Goal: Find specific page/section: Find specific page/section

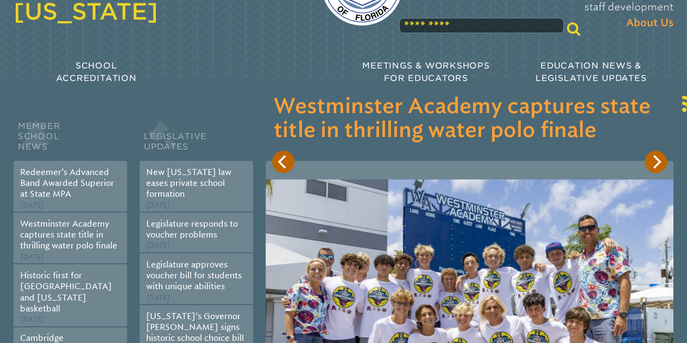
scroll to position [93, 0]
click at [250, 197] on link "Obtaining [US_STATE] Professional Educator Certification" at bounding box center [261, 207] width 138 height 21
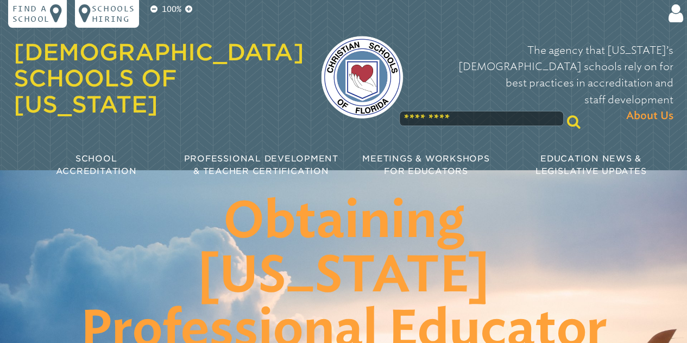
scroll to position [1, 0]
click at [115, 11] on p "Schools Hiring" at bounding box center [113, 14] width 43 height 21
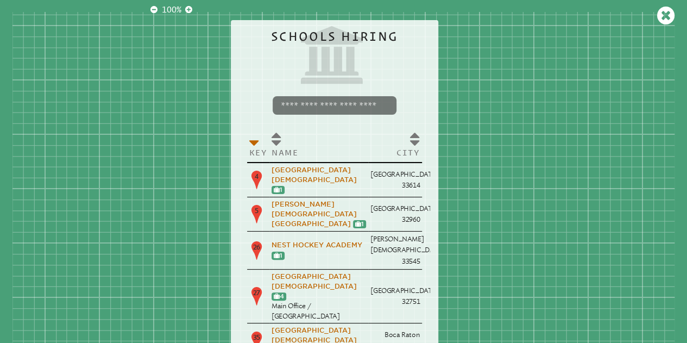
scroll to position [0, 0]
click at [357, 105] on input "search" at bounding box center [335, 106] width 124 height 18
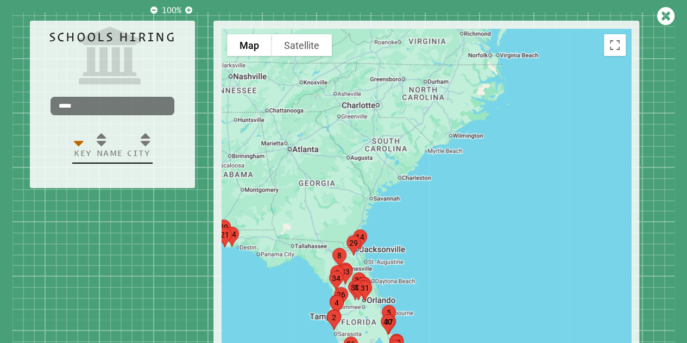
type input "*****"
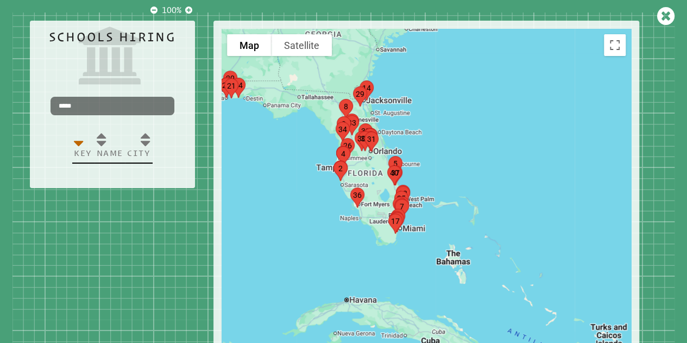
drag, startPoint x: 296, startPoint y: 223, endPoint x: 302, endPoint y: 72, distance: 151.0
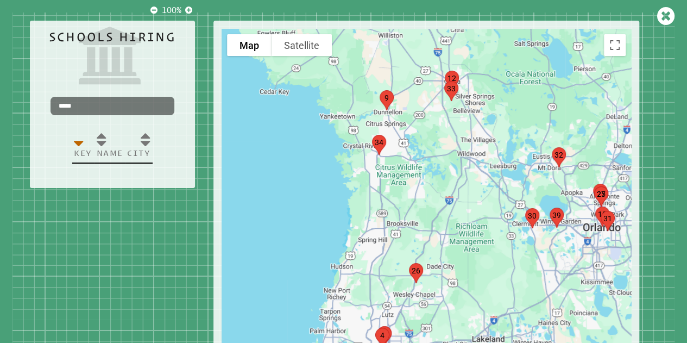
drag, startPoint x: 331, startPoint y: 176, endPoint x: 298, endPoint y: 68, distance: 113.5
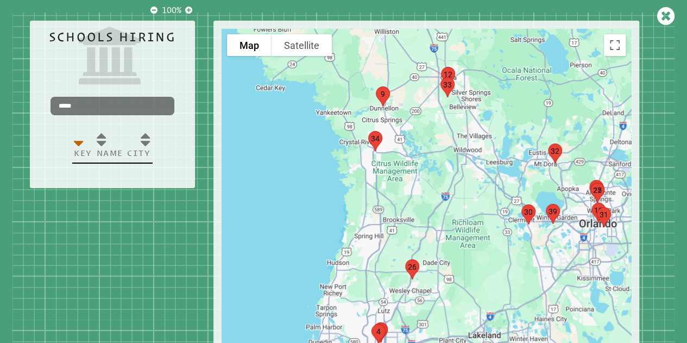
click at [380, 136] on img "marker34" at bounding box center [375, 141] width 23 height 29
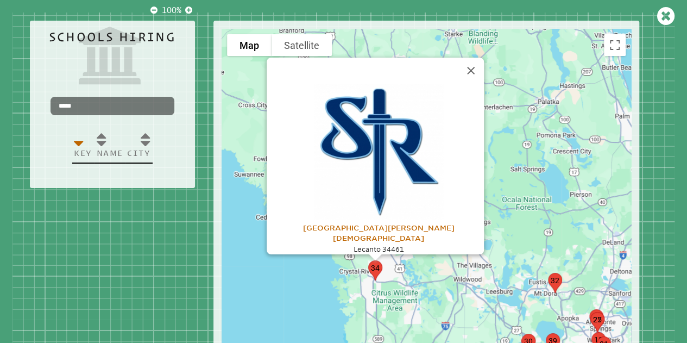
click at [391, 233] on link "[GEOGRAPHIC_DATA][PERSON_NAME][DEMOGRAPHIC_DATA]" at bounding box center [377, 227] width 151 height 29
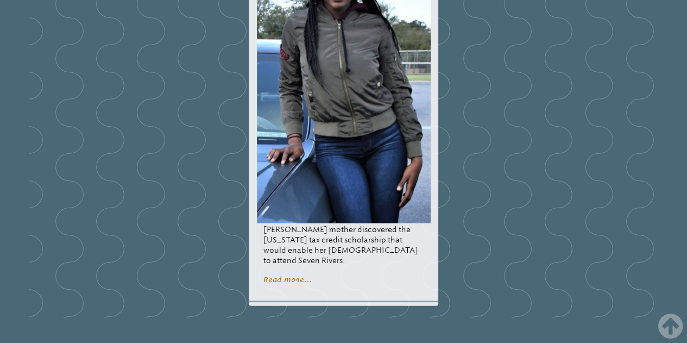
scroll to position [1049, 0]
